Goal: Navigation & Orientation: Go to known website

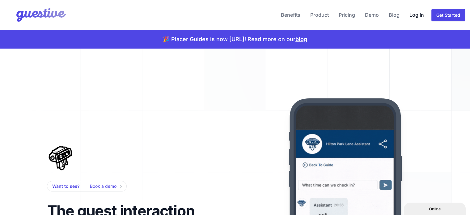
drag, startPoint x: 415, startPoint y: 15, endPoint x: 396, endPoint y: 36, distance: 28.2
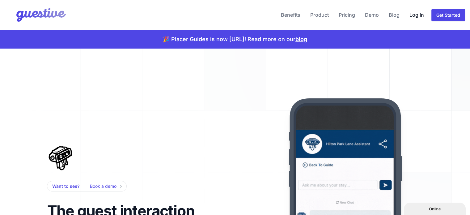
click at [415, 15] on link "Log In" at bounding box center [416, 14] width 19 height 15
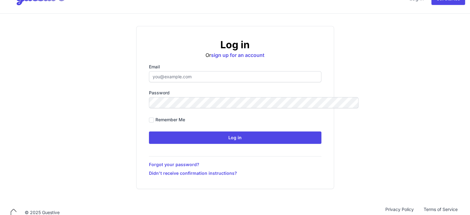
scroll to position [24, 0]
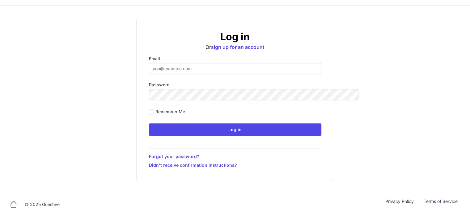
click at [245, 66] on input "Email" at bounding box center [235, 68] width 172 height 11
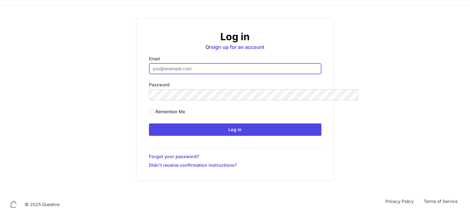
click at [216, 69] on input "Email" at bounding box center [235, 68] width 172 height 11
paste input "Keynest_Support"
type input "Keynest_Support"
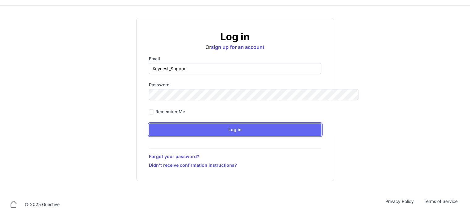
click at [251, 130] on input "Log in" at bounding box center [235, 129] width 172 height 12
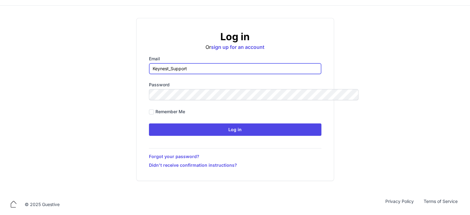
drag, startPoint x: 180, startPoint y: 70, endPoint x: 122, endPoint y: 73, distance: 58.2
click at [136, 73] on div "Log in Or sign up for an account Email Keynest_Support Password Remember me Log…" at bounding box center [235, 99] width 198 height 163
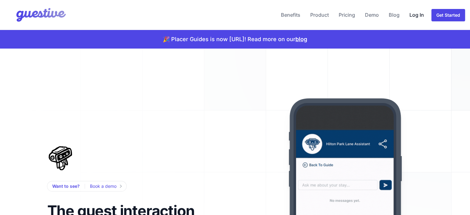
click at [419, 13] on link "Log In" at bounding box center [416, 14] width 19 height 15
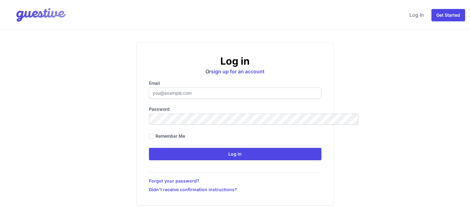
click at [179, 94] on input "Email" at bounding box center [235, 92] width 172 height 11
type input "s"
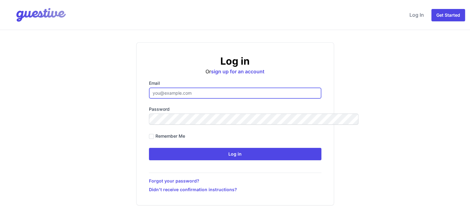
click at [234, 93] on input "Email" at bounding box center [235, 92] width 172 height 11
paste input "[EMAIL_ADDRESS][DOMAIN_NAME]"
type input "[EMAIL_ADDRESS][DOMAIN_NAME]"
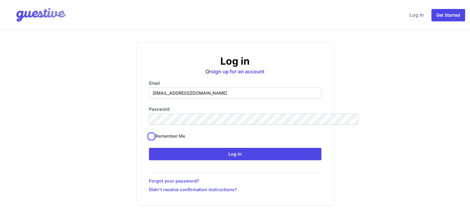
click at [149, 137] on input "Remember me" at bounding box center [151, 136] width 5 height 5
checkbox input "true"
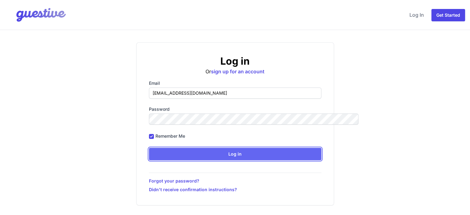
click at [245, 150] on input "Log in" at bounding box center [235, 154] width 172 height 12
